Goal: Task Accomplishment & Management: Use online tool/utility

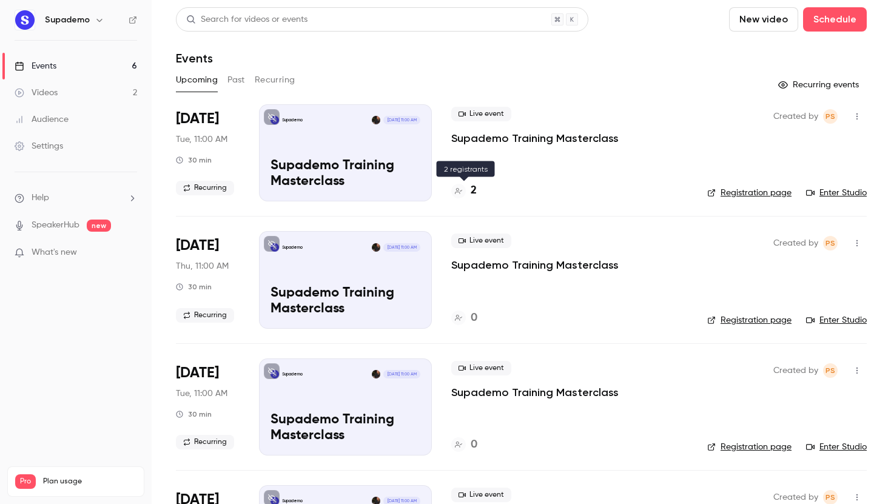
click at [474, 193] on h4 "2" at bounding box center [474, 191] width 6 height 16
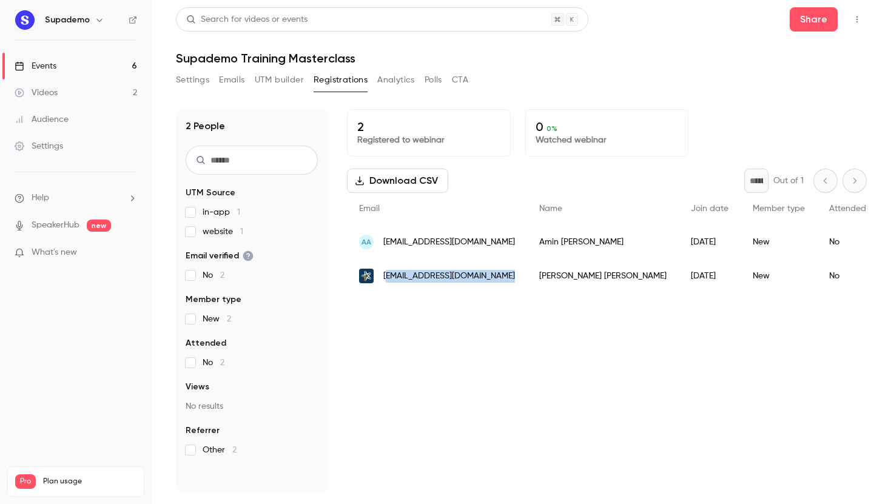
drag, startPoint x: 497, startPoint y: 275, endPoint x: 385, endPoint y: 278, distance: 112.3
click at [385, 278] on div "[EMAIL_ADDRESS][DOMAIN_NAME]" at bounding box center [437, 276] width 180 height 34
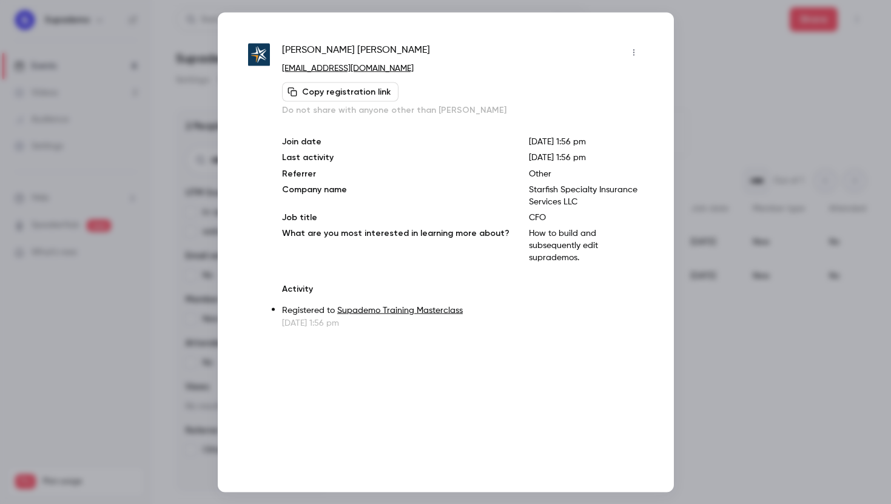
click at [388, 69] on link "[EMAIL_ADDRESS][DOMAIN_NAME]" at bounding box center [348, 68] width 132 height 8
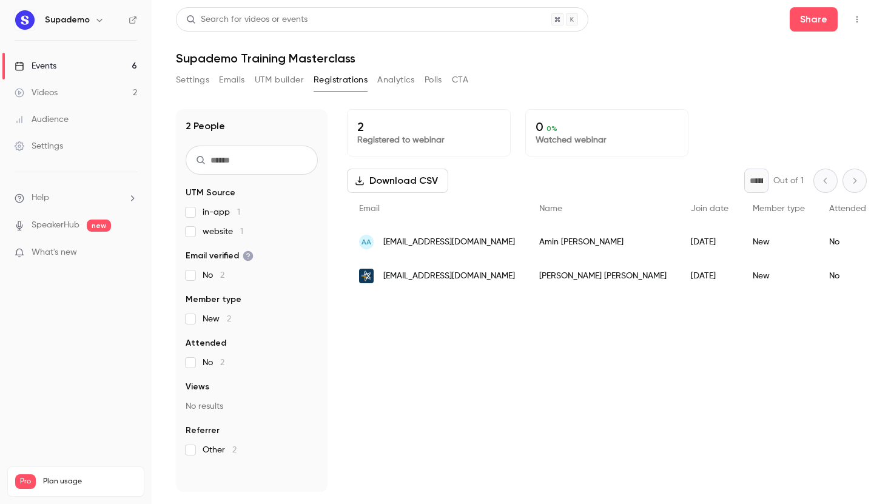
click at [667, 164] on div "2 Registered to webinar 0 0 % Watched webinar Download CSV * Out of 1 Email Nam…" at bounding box center [607, 300] width 520 height 383
drag, startPoint x: 498, startPoint y: 243, endPoint x: 383, endPoint y: 245, distance: 115.3
click at [383, 245] on div "AA [EMAIL_ADDRESS][DOMAIN_NAME]" at bounding box center [437, 242] width 180 height 34
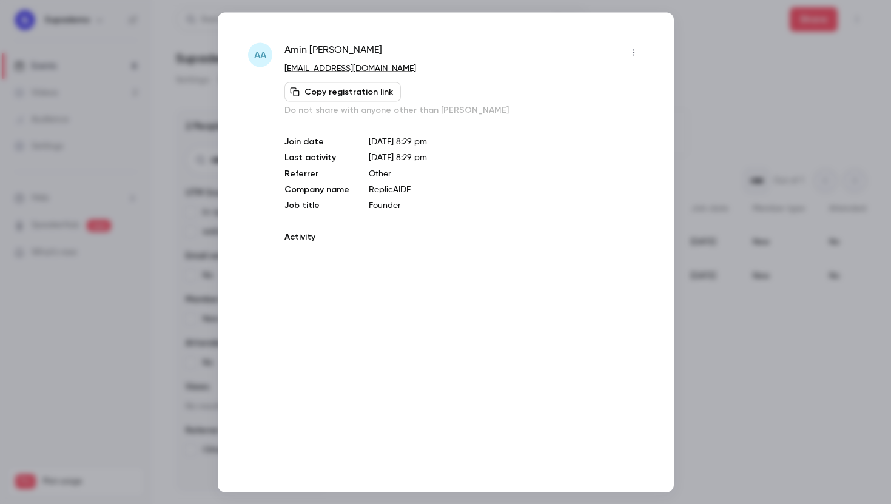
copy span "[EMAIL_ADDRESS][DOMAIN_NAME]"
drag, startPoint x: 400, startPoint y: 72, endPoint x: 282, endPoint y: 72, distance: 118.9
click at [282, 72] on div "[PERSON_NAME] Abdi [EMAIL_ADDRESS][DOMAIN_NAME] Copy registration link Do not s…" at bounding box center [446, 159] width 396 height 234
copy link "[EMAIL_ADDRESS][DOMAIN_NAME]"
click at [701, 65] on div at bounding box center [445, 252] width 891 height 504
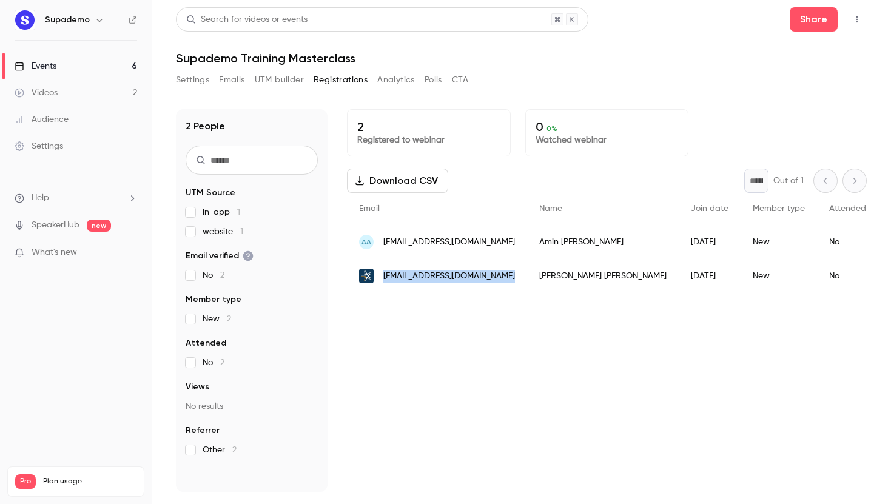
drag, startPoint x: 497, startPoint y: 278, endPoint x: 384, endPoint y: 282, distance: 112.9
click at [384, 282] on div "[EMAIL_ADDRESS][DOMAIN_NAME]" at bounding box center [437, 276] width 180 height 34
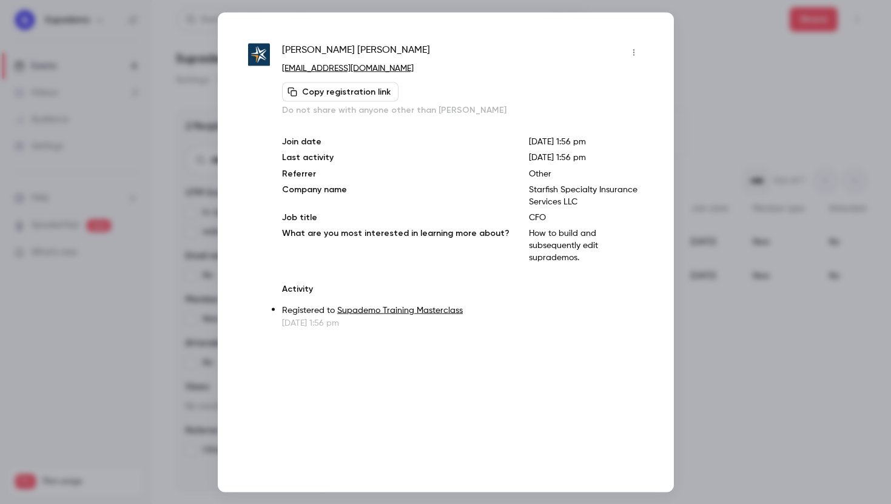
copy span "[EMAIL_ADDRESS][DOMAIN_NAME]"
drag, startPoint x: 395, startPoint y: 67, endPoint x: 283, endPoint y: 71, distance: 111.7
click at [283, 71] on p "[EMAIL_ADDRESS][DOMAIN_NAME]" at bounding box center [462, 68] width 361 height 13
copy link "[PERSON_NAME][EMAIL_ADDRESS][DOMAIN_NAME]"
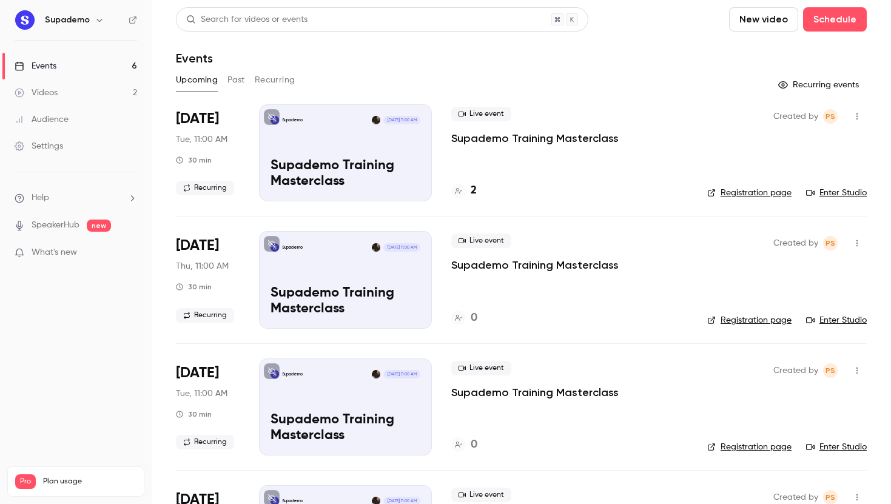
click at [293, 140] on div "Supademo Aug 19, 11:00 AM Supademo Training Masterclass" at bounding box center [345, 152] width 173 height 97
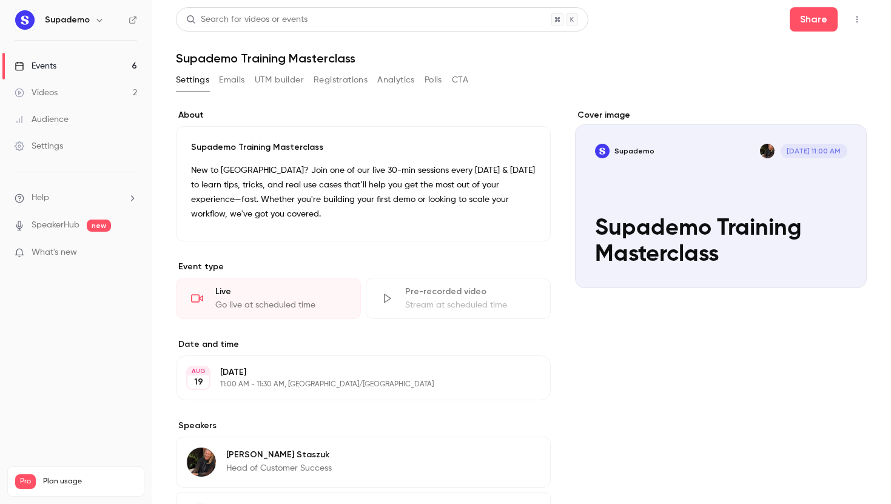
click at [251, 64] on h1 "Supademo Training Masterclass" at bounding box center [521, 58] width 691 height 15
click at [808, 182] on div "Cover image" at bounding box center [721, 198] width 292 height 179
click at [0, 0] on input "Supademo Aug 19, 11:00 AM Supademo Training Masterclass" at bounding box center [0, 0] width 0 height 0
click at [860, 17] on icon "button" at bounding box center [857, 19] width 10 height 8
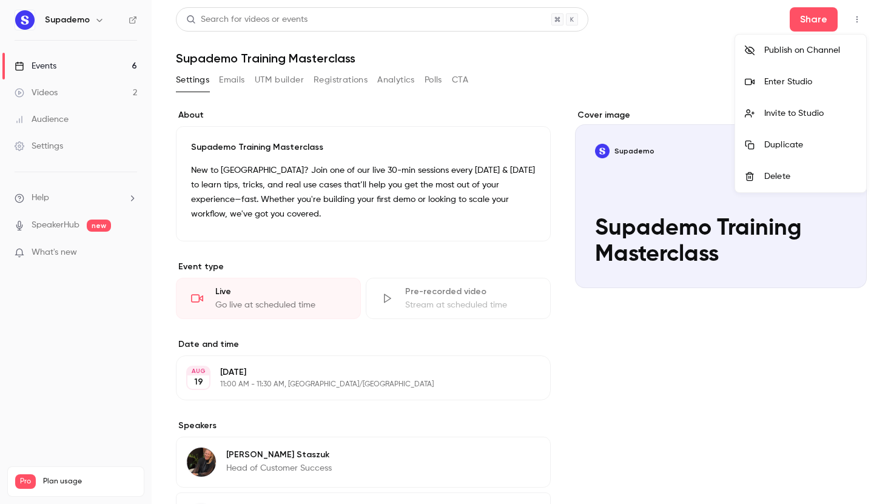
click at [803, 84] on div "Enter Studio" at bounding box center [810, 82] width 92 height 12
